Goal: Task Accomplishment & Management: Manage account settings

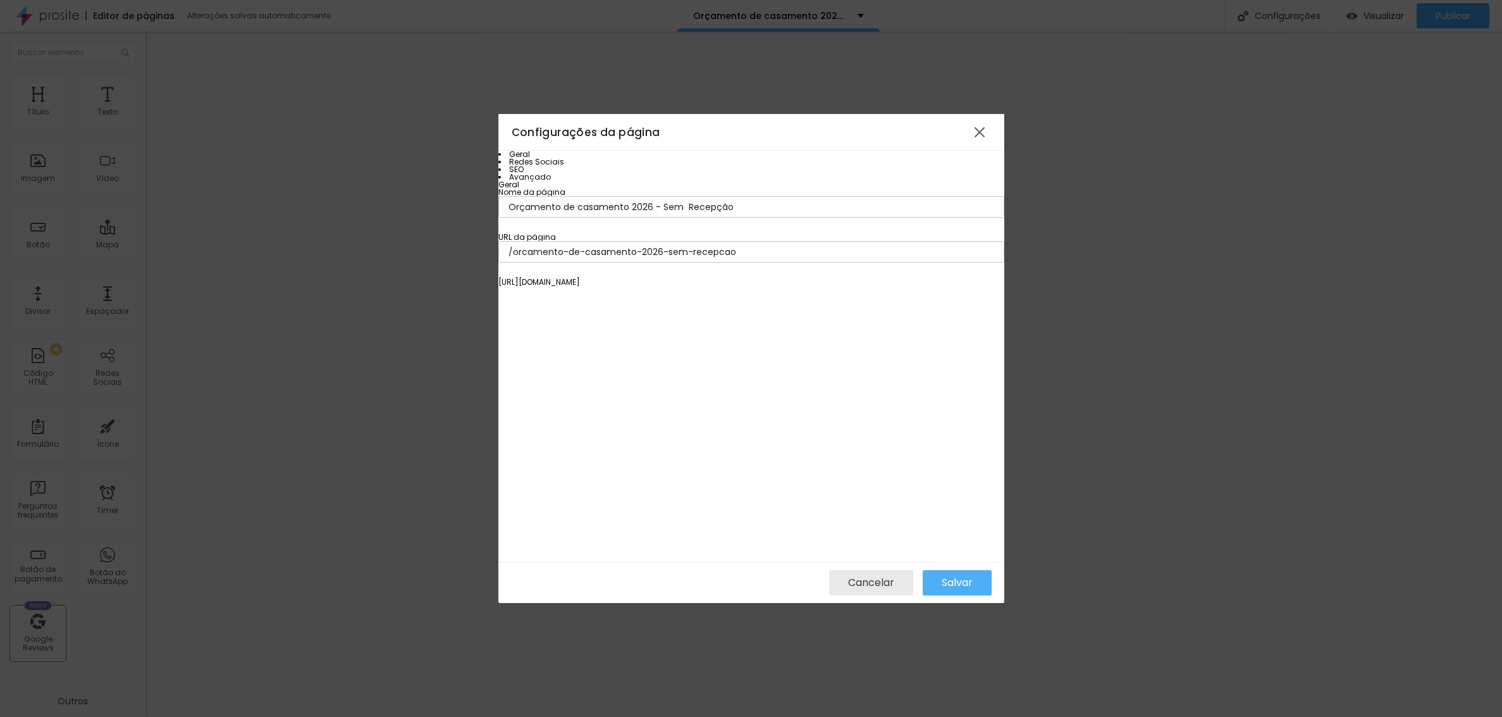
click at [549, 181] on li "Avançado" at bounding box center [751, 177] width 506 height 8
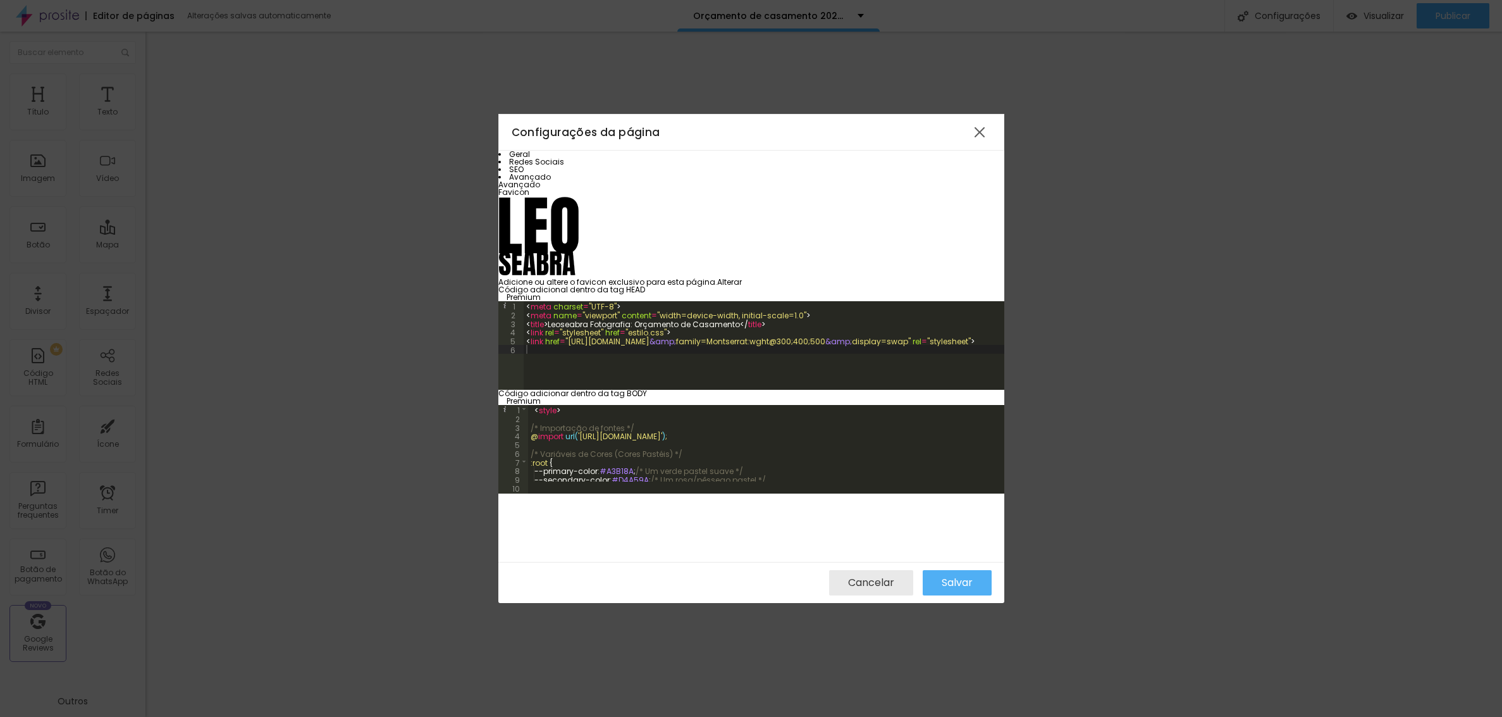
click at [687, 409] on div "< style > /* Importação de fontes */ @ import url( 'https://fonts.googleapis.co…" at bounding box center [1465, 452] width 1875 height 94
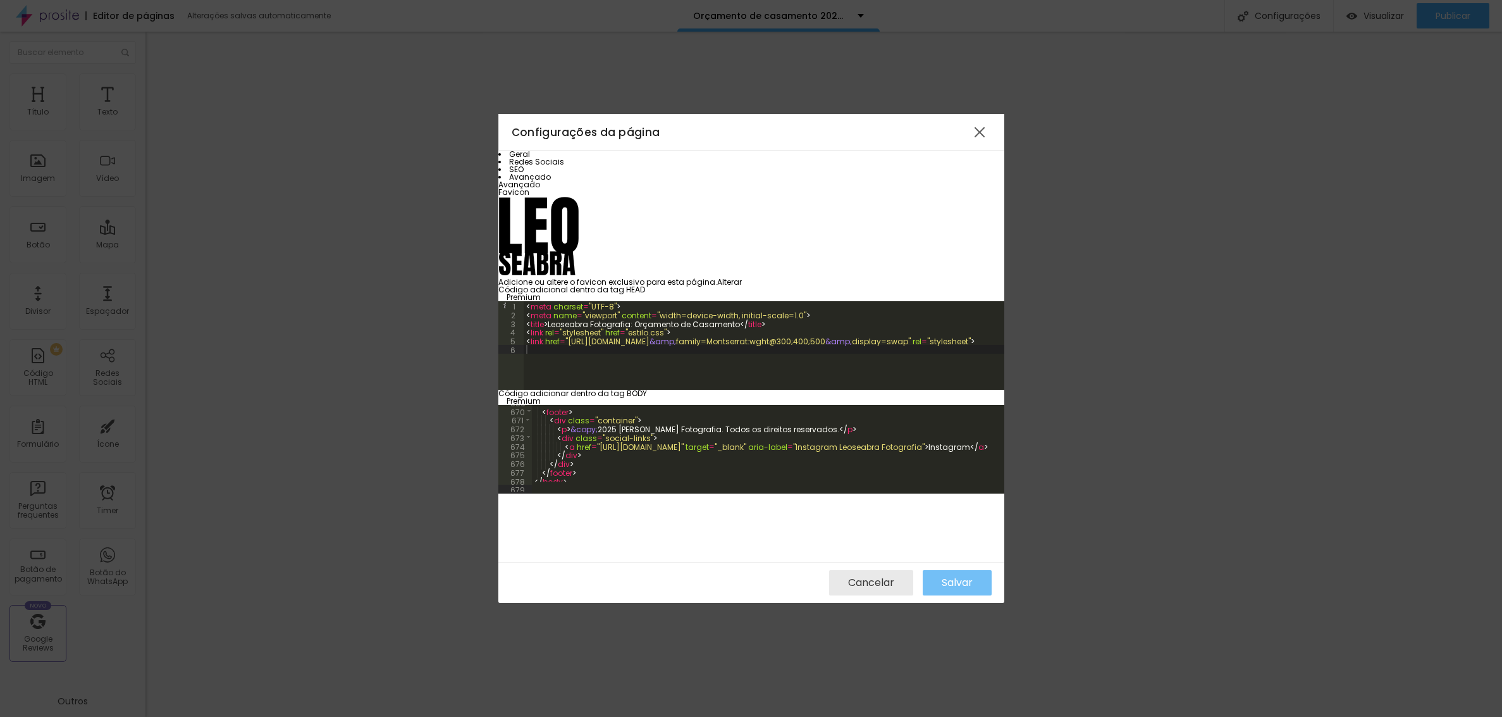
click at [957, 580] on span "Salvar" at bounding box center [957, 582] width 31 height 11
click at [868, 584] on span "Cancelar" at bounding box center [871, 582] width 46 height 11
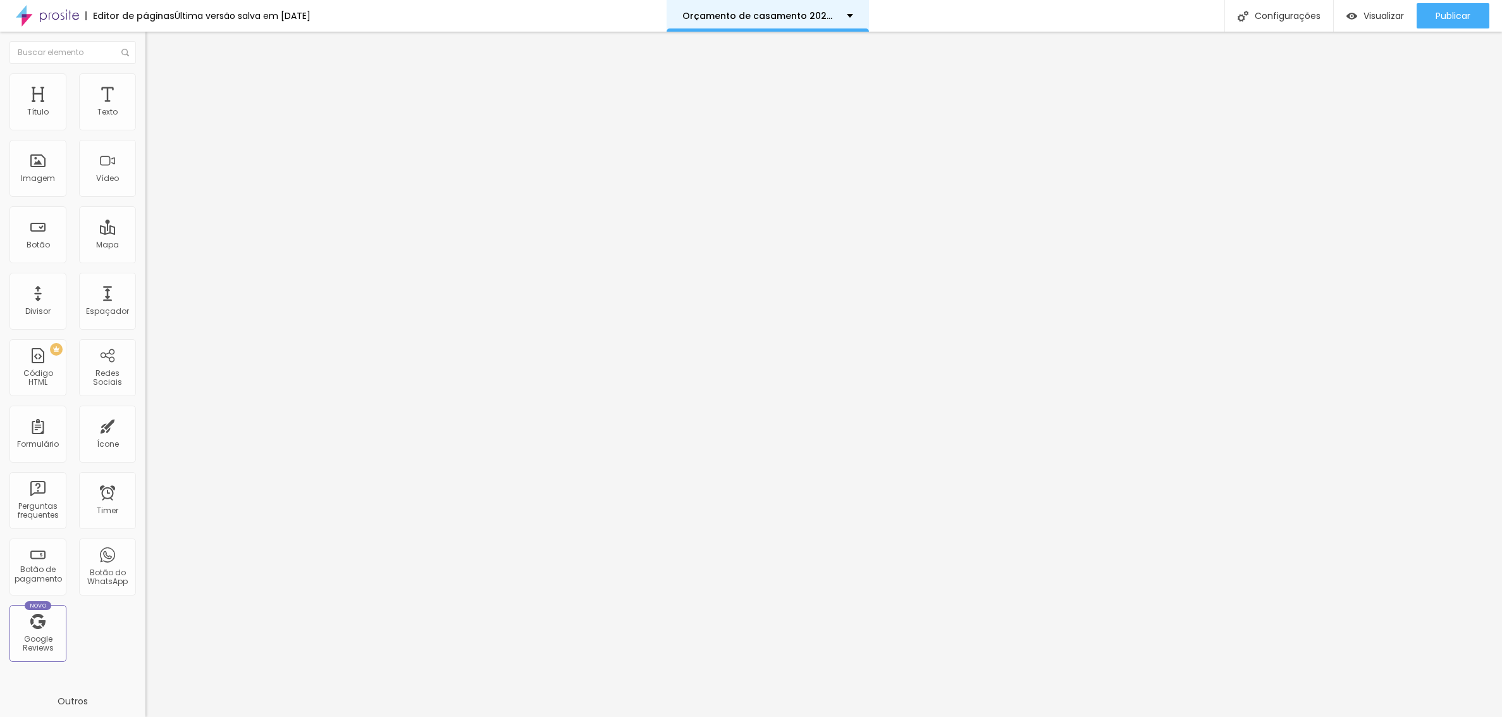
click at [862, 11] on div "Orçamento de casamento 2026 - Sem Recepção" at bounding box center [768, 16] width 202 height 32
click at [1282, 13] on div "Configurações" at bounding box center [1278, 16] width 109 height 32
type input "Orçamento de casamento 2025 - Em Teresina - Casamento Civil e recepção"
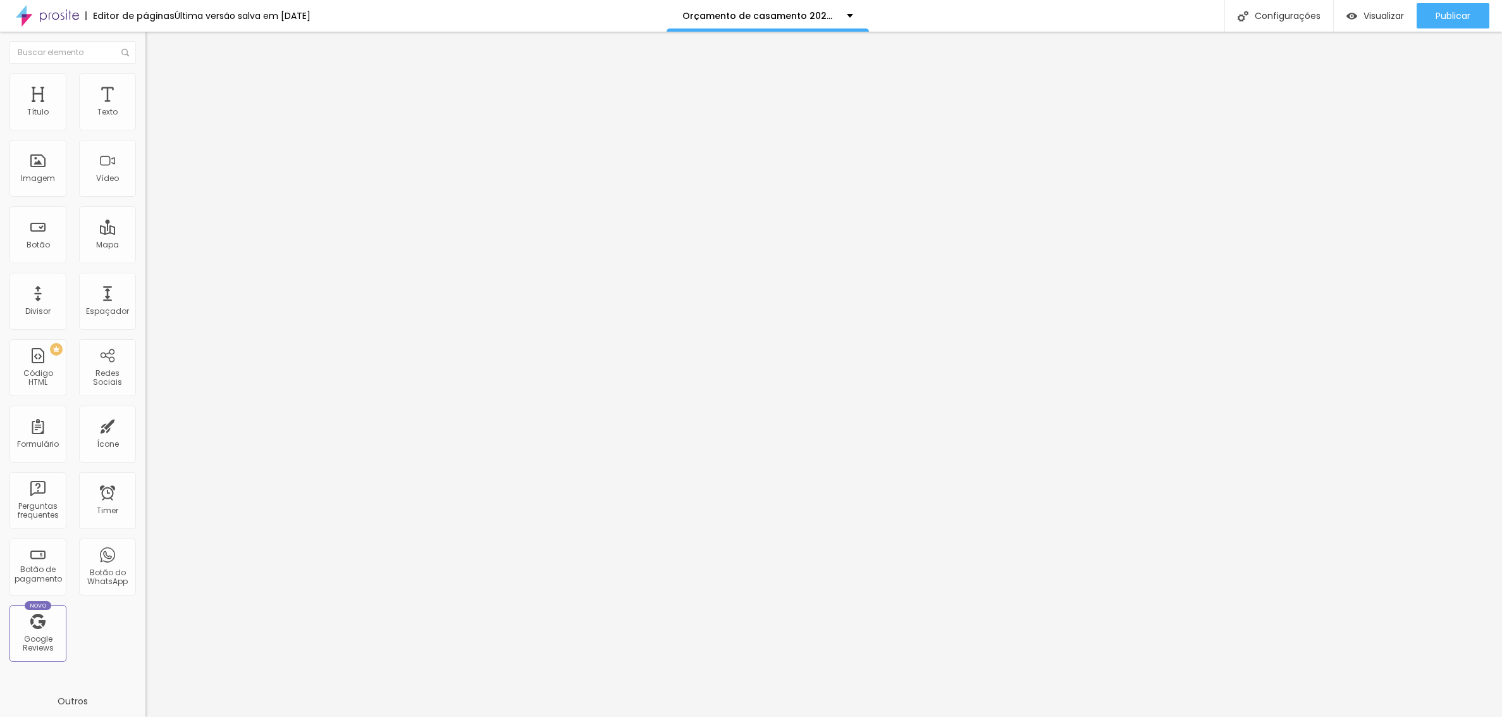
type input "/orcamento-de-casamento-2025-civil-recepcao"
